Goal: Information Seeking & Learning: Learn about a topic

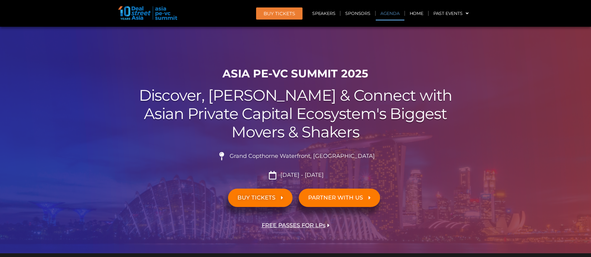
drag, startPoint x: 0, startPoint y: 0, endPoint x: 396, endPoint y: 11, distance: 395.8
click at [396, 11] on link "Agenda" at bounding box center [389, 13] width 29 height 14
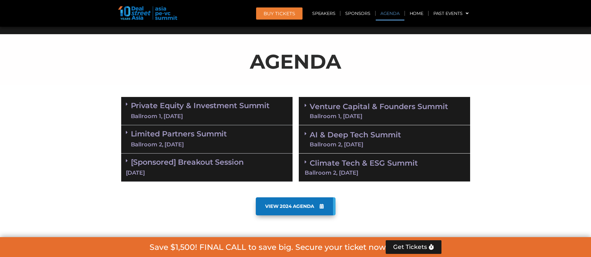
scroll to position [326, 0]
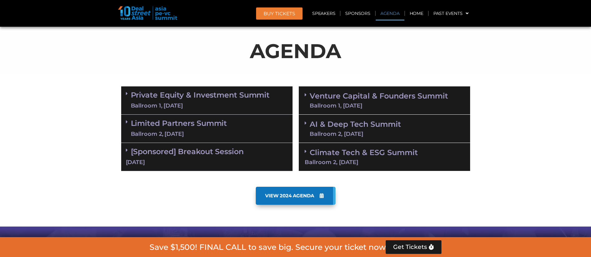
click at [244, 105] on div "Ballroom 1, [DATE]" at bounding box center [200, 106] width 139 height 8
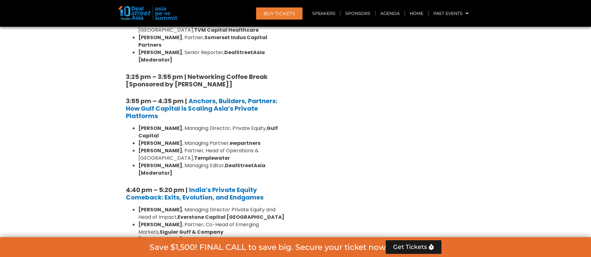
scroll to position [1154, 0]
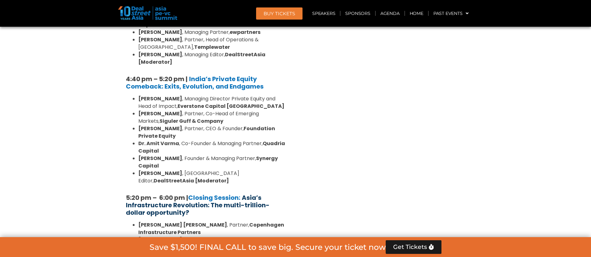
click at [232, 194] on strong "Asia’s Infrastructure Revolution: The multi-trillion-dollar opportunity?" at bounding box center [198, 206] width 144 height 24
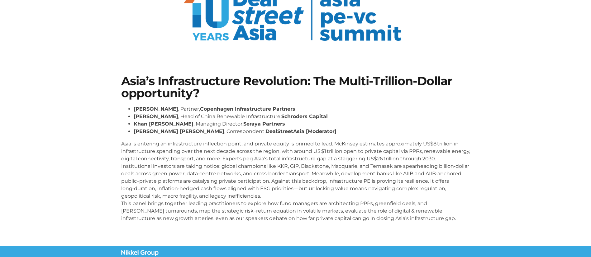
scroll to position [56, 0]
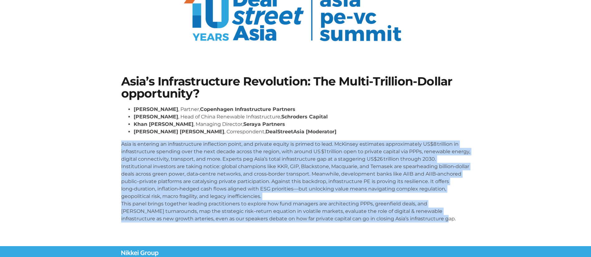
drag, startPoint x: 417, startPoint y: 221, endPoint x: 112, endPoint y: 141, distance: 315.8
click at [112, 141] on section "Asia’s Infrastructure Revolution: The Multi-Trillion-Dollar opportunity? Niels …" at bounding box center [295, 152] width 591 height 190
copy p "Asia is entering an infrastructure inflection point, and private equity is prim…"
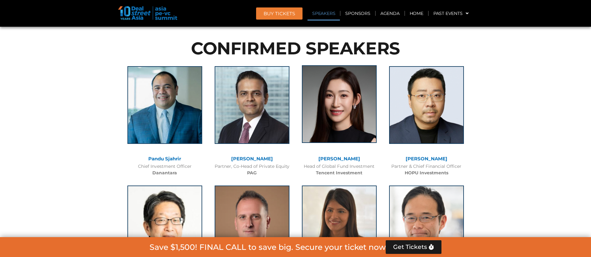
scroll to position [663, 0]
click at [350, 125] on img at bounding box center [339, 104] width 75 height 78
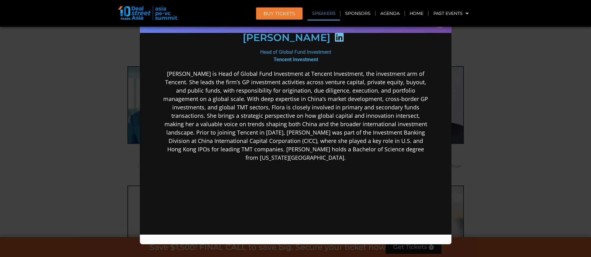
scroll to position [106, 0]
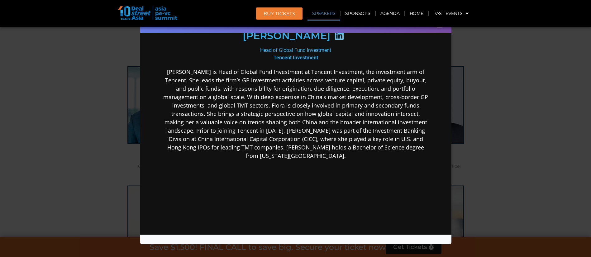
click at [528, 171] on div "Speaker Profile ×" at bounding box center [295, 128] width 591 height 257
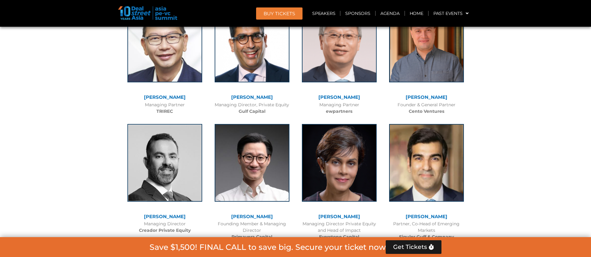
scroll to position [1753, 0]
